Goal: Task Accomplishment & Management: Manage account settings

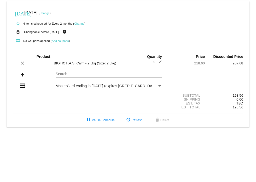
click at [50, 13] on link "Change" at bounding box center [45, 13] width 10 height 3
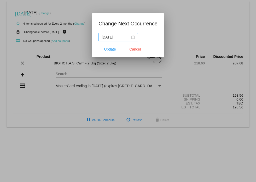
click at [132, 37] on div "[DATE]" at bounding box center [118, 37] width 33 height 6
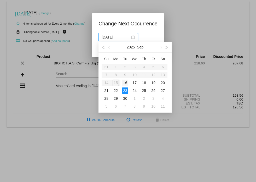
click at [124, 81] on div "16" at bounding box center [125, 83] width 6 height 6
type input "[DATE]"
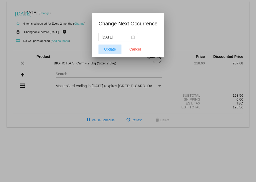
click at [111, 47] on span "Update" at bounding box center [110, 49] width 12 height 4
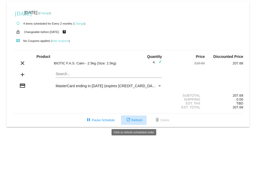
click at [133, 120] on span "refresh Refresh" at bounding box center [133, 120] width 17 height 4
